Goal: Find specific fact: Find specific fact

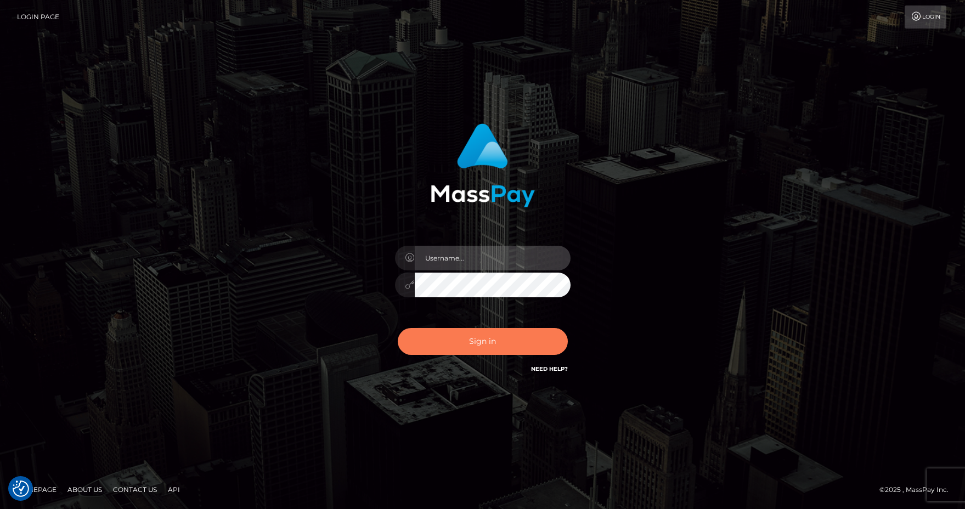
type input "Anthony.Spree"
click at [501, 345] on button "Sign in" at bounding box center [483, 341] width 170 height 27
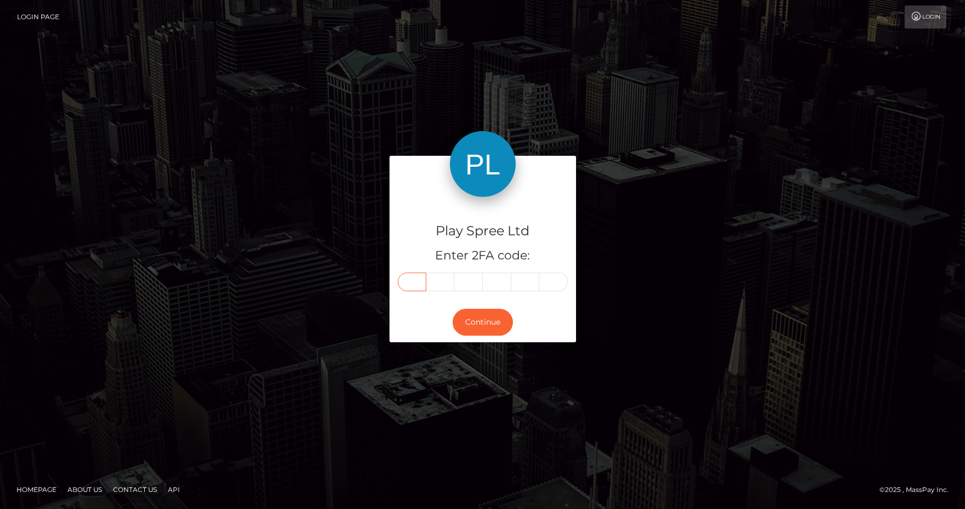
click at [411, 281] on input "text" at bounding box center [412, 282] width 29 height 19
type input "5"
type input "8"
type input "9"
type input "1"
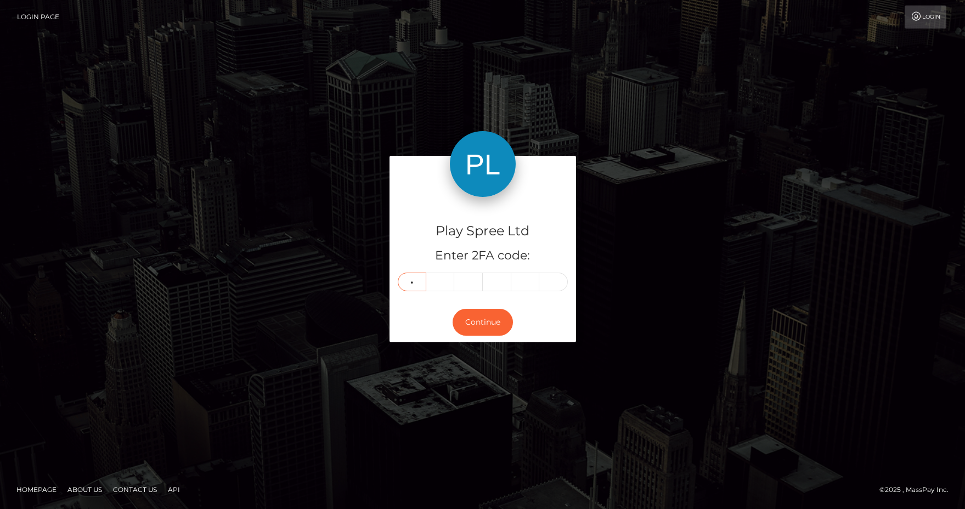
type input "9"
type input "1"
type input "2"
type input "0"
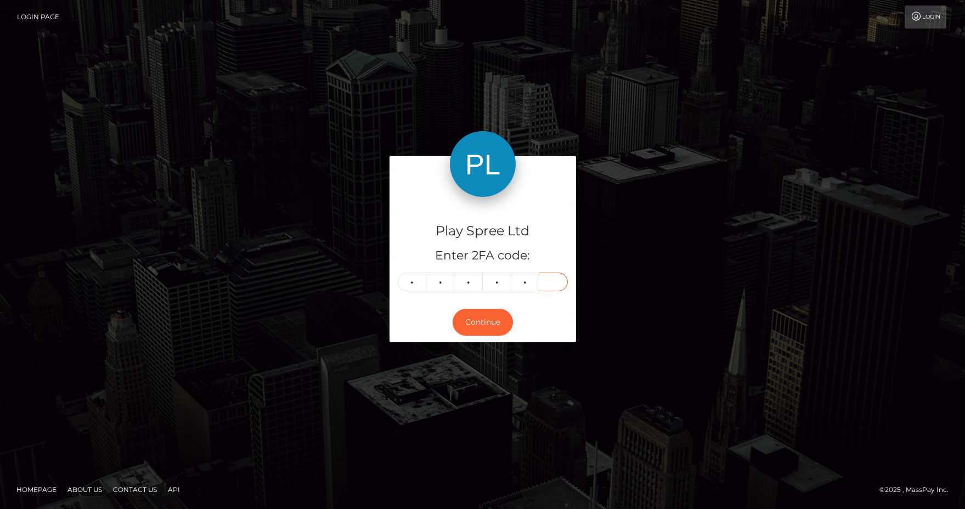
type input "7"
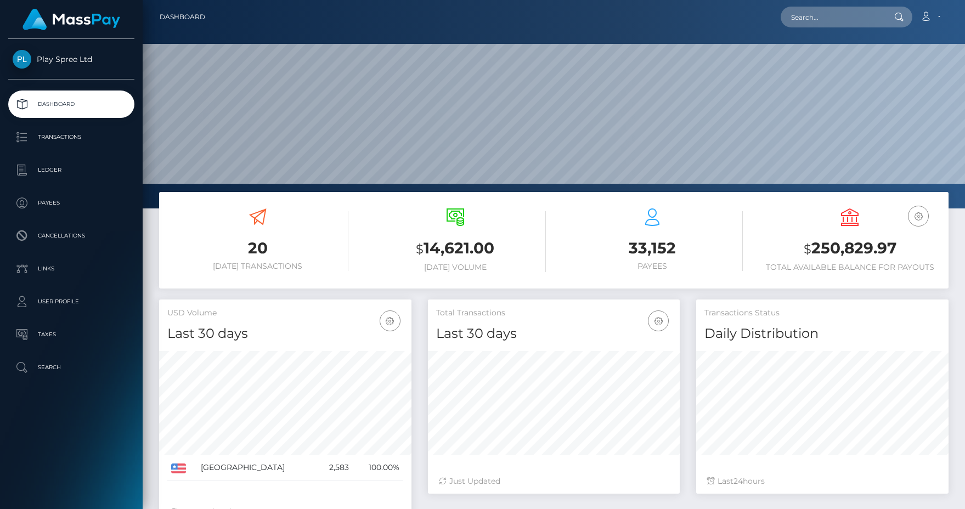
scroll to position [195, 252]
click at [853, 251] on h3 "$ 250,829.97" at bounding box center [850, 249] width 181 height 23
copy h3 "250,829.97"
click at [836, 13] on input "text" at bounding box center [832, 17] width 103 height 21
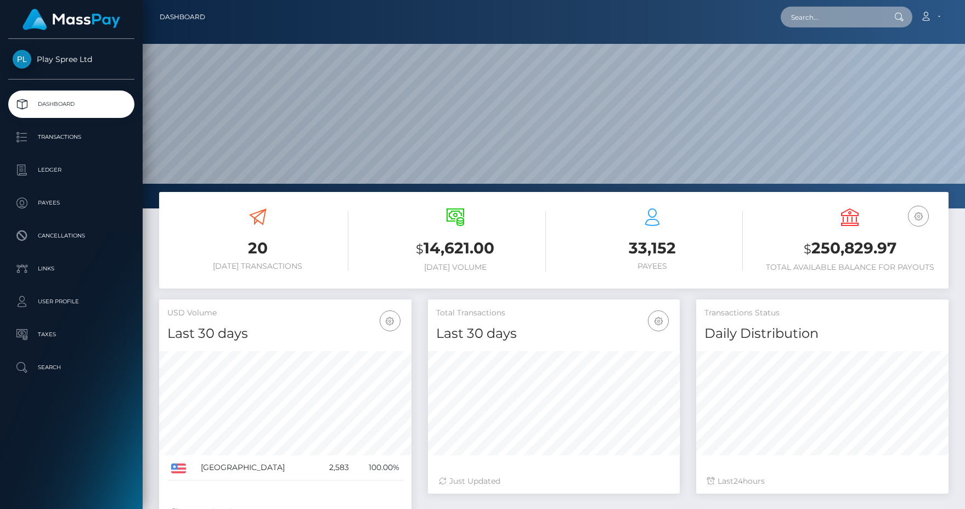
paste input "1609546"
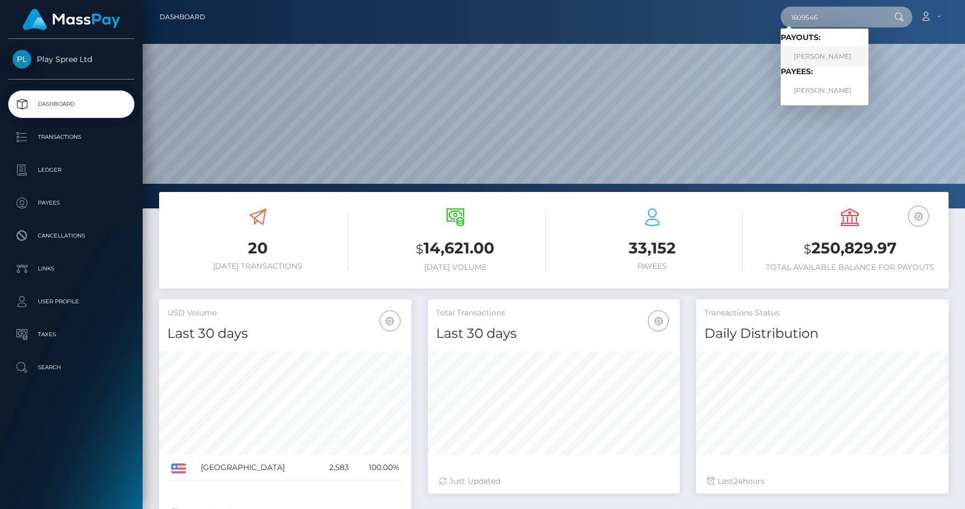
type input "1609546"
click at [832, 54] on link "ANTHONY JAMES DILUZIO" at bounding box center [825, 57] width 88 height 20
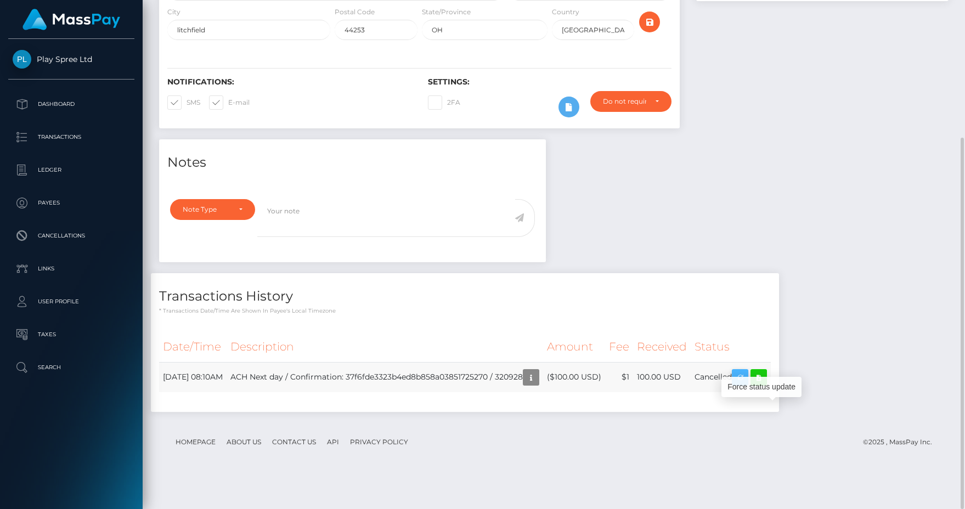
scroll to position [132, 252]
click at [747, 385] on icon "button" at bounding box center [740, 378] width 13 height 14
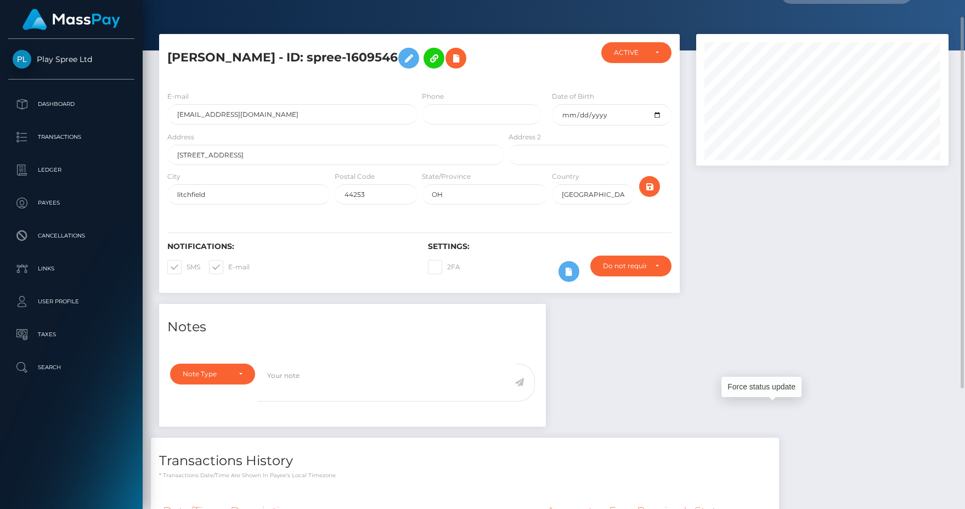
scroll to position [188, 0]
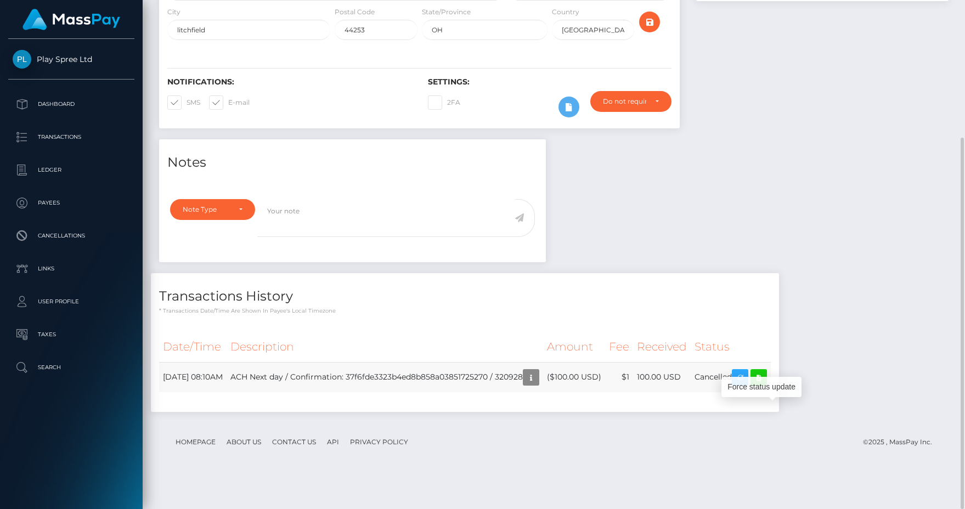
click at [535, 392] on td "ACH Next day / Confirmation: 37f6fde3323b4ed8b858a03851725270 / 320928" at bounding box center [385, 377] width 317 height 30
copy td "320928"
